Goal: Task Accomplishment & Management: Manage account settings

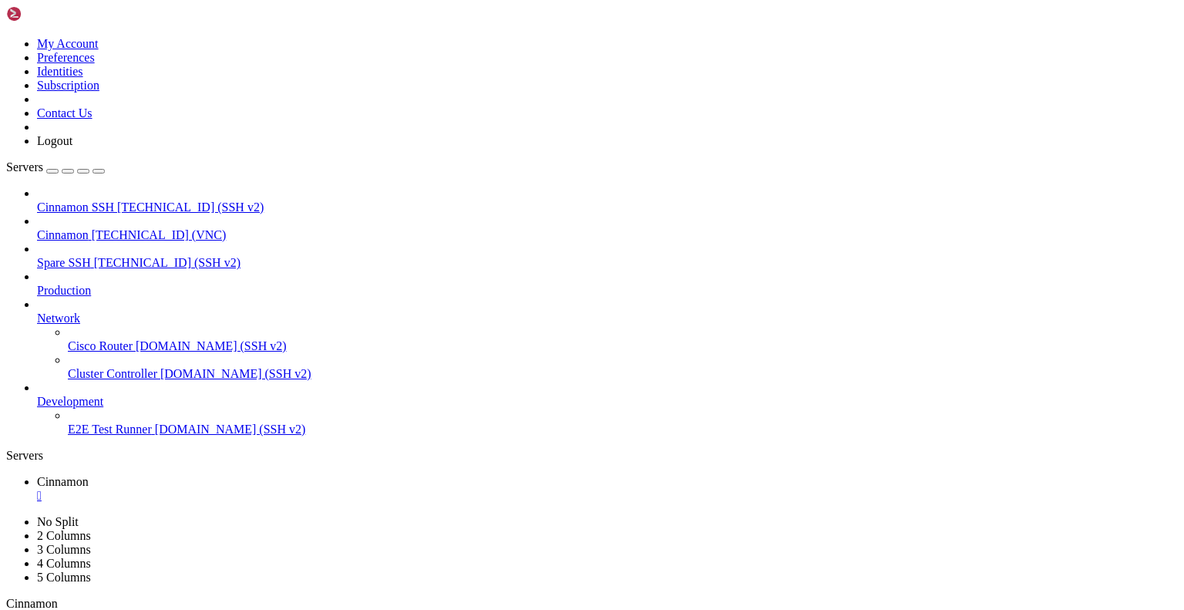
click at [285, 489] on div "" at bounding box center [607, 496] width 1141 height 14
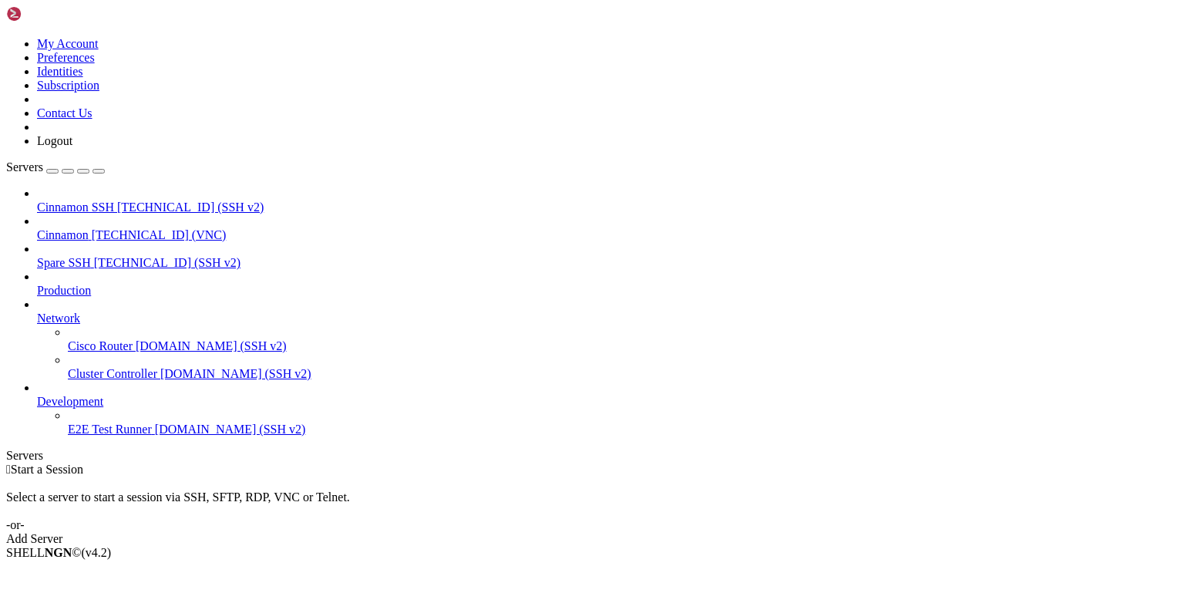
click at [6, 37] on icon at bounding box center [6, 37] width 0 height 0
click at [72, 147] on link "Logout" at bounding box center [54, 140] width 35 height 13
